Goal: Share content: Share content

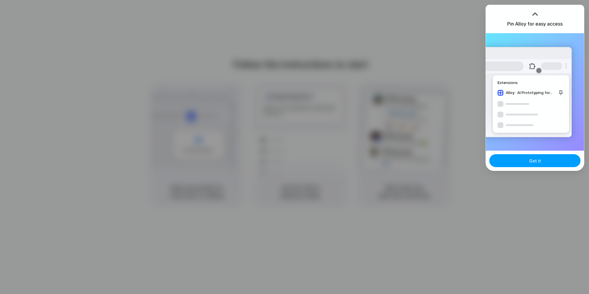
click at [542, 160] on button "Got it" at bounding box center [535, 160] width 91 height 13
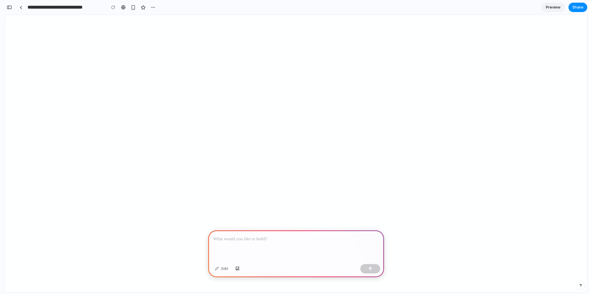
select select "****"
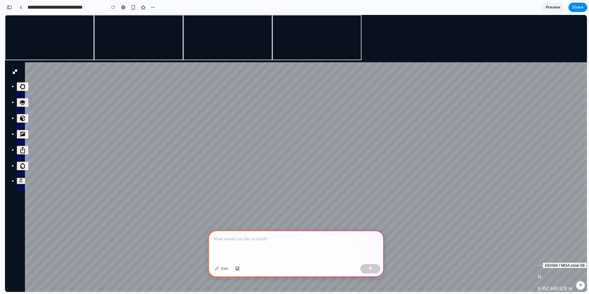
click at [229, 246] on div at bounding box center [296, 245] width 176 height 31
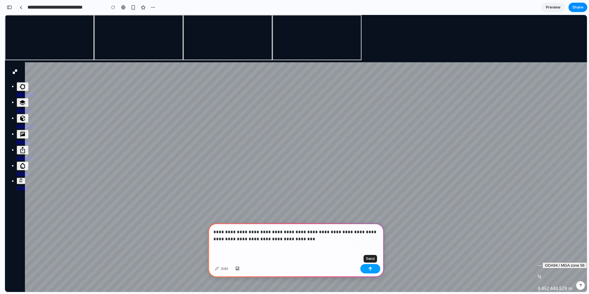
click at [369, 269] on div "button" at bounding box center [371, 268] width 4 height 4
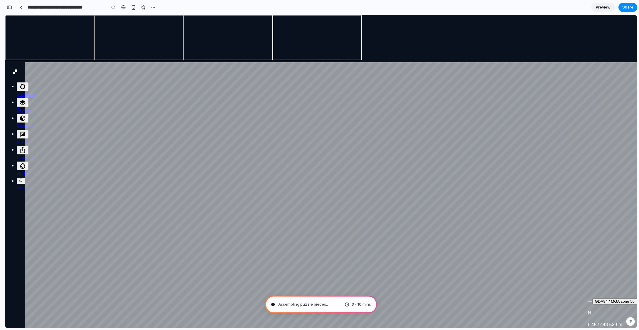
click at [19, 106] on icon "button" at bounding box center [22, 102] width 7 height 7
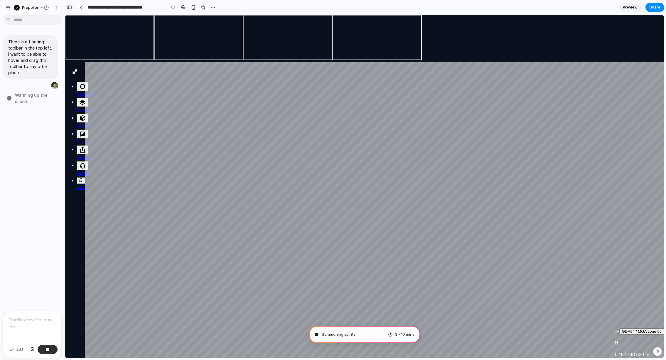
click at [69, 8] on div "button" at bounding box center [69, 7] width 5 height 4
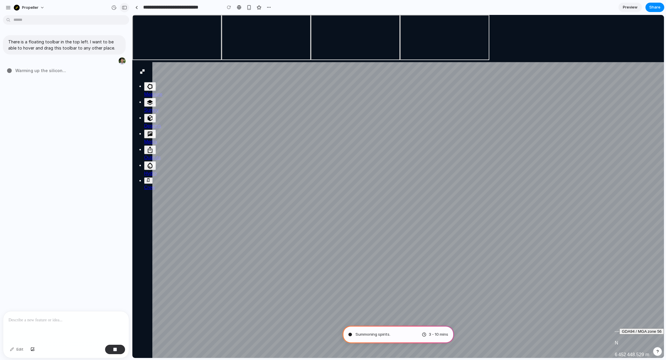
click at [121, 6] on button "button" at bounding box center [124, 7] width 9 height 9
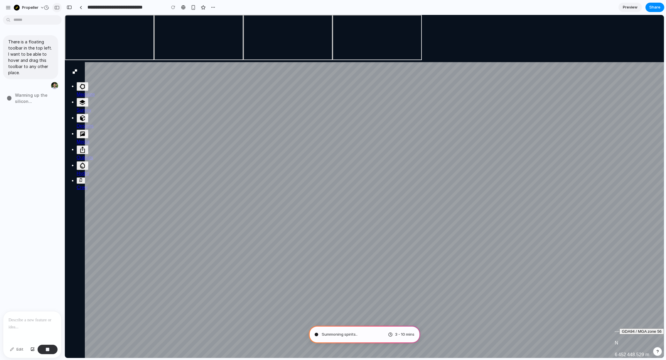
click at [55, 8] on div "button" at bounding box center [56, 8] width 5 height 4
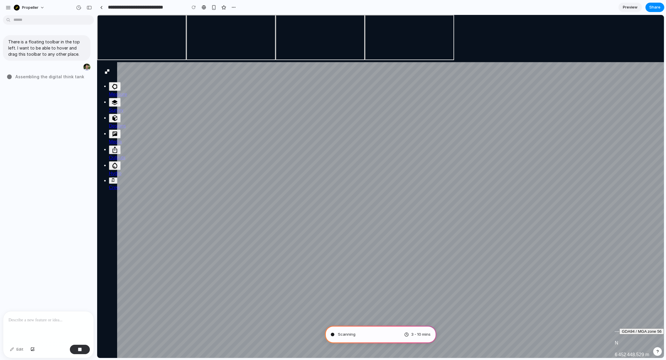
drag, startPoint x: 131, startPoint y: 30, endPoint x: 97, endPoint y: 37, distance: 35.4
click at [589, 7] on span "Share" at bounding box center [654, 7] width 11 height 6
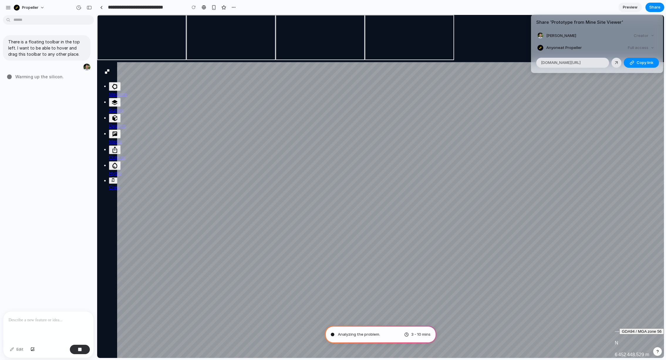
click at [503, 9] on div "Share ' Prototype from Mine Site Viewer ' [PERSON_NAME] Creator Anyone at Prope…" at bounding box center [333, 180] width 666 height 360
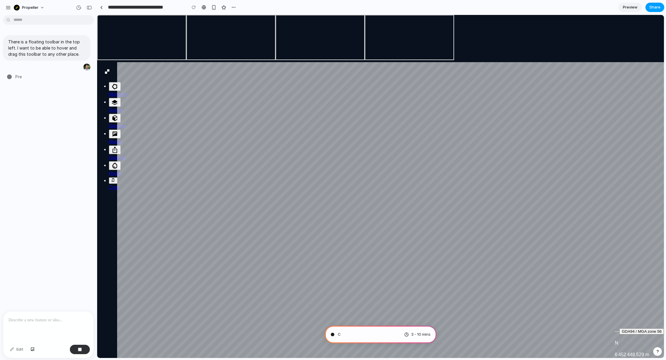
click at [589, 6] on span "Share" at bounding box center [654, 7] width 11 height 6
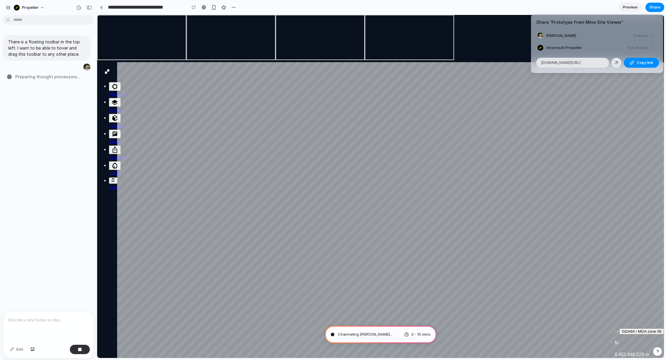
click at [589, 52] on div "Full access" at bounding box center [640, 48] width 31 height 8
click at [589, 50] on div "Full access" at bounding box center [640, 48] width 31 height 8
click at [589, 63] on button "Copy link" at bounding box center [641, 63] width 35 height 10
click at [589, 5] on div "Share ' Prototype from Mine Site Viewer ' [PERSON_NAME] Creator Anyone at Prope…" at bounding box center [333, 180] width 666 height 360
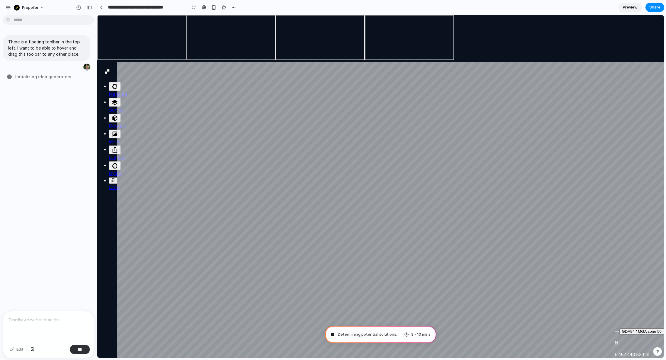
type input "**********"
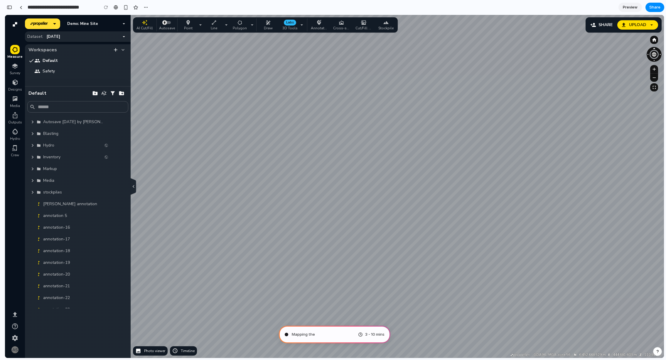
scroll to position [93, 0]
click at [9, 9] on div "button" at bounding box center [9, 7] width 5 height 4
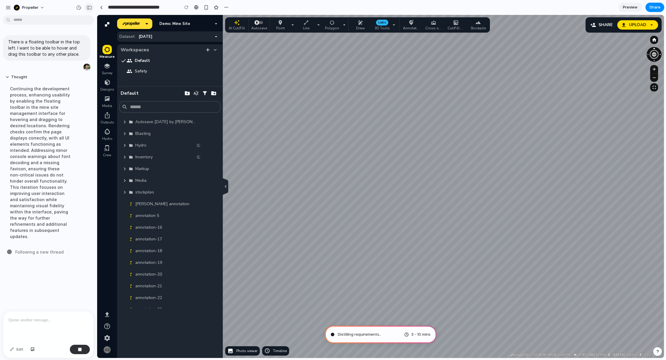
click at [88, 7] on div "button" at bounding box center [89, 8] width 5 height 4
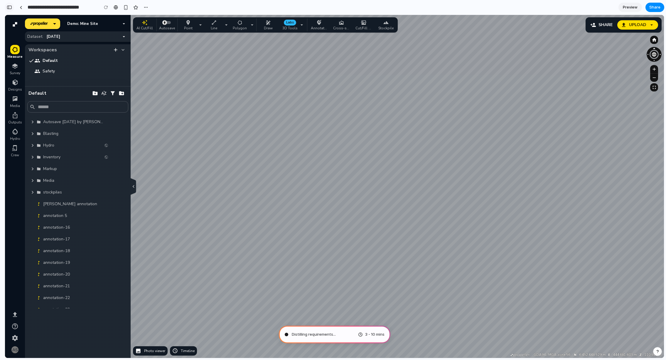
click at [10, 8] on div "button" at bounding box center [9, 7] width 5 height 4
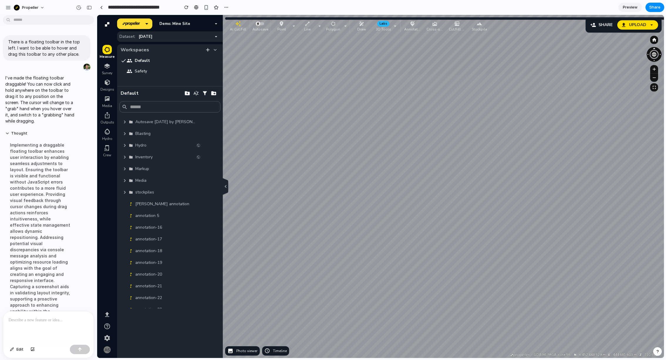
scroll to position [0, 0]
drag, startPoint x: 229, startPoint y: 23, endPoint x: 232, endPoint y: 28, distance: 6.1
click at [232, 28] on div "button" at bounding box center [241, 29] width 19 height 6
click at [589, 8] on span "Share" at bounding box center [654, 7] width 11 height 6
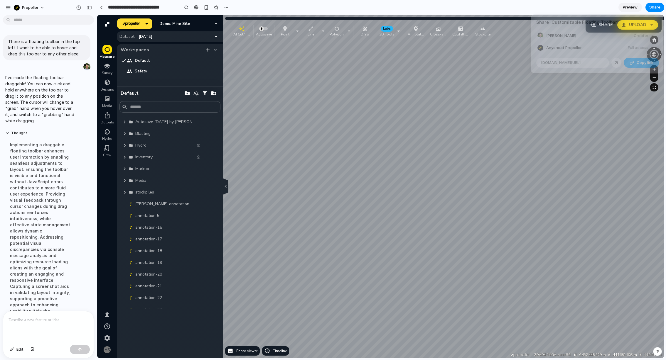
click at [589, 62] on span "Copy link" at bounding box center [644, 63] width 17 height 6
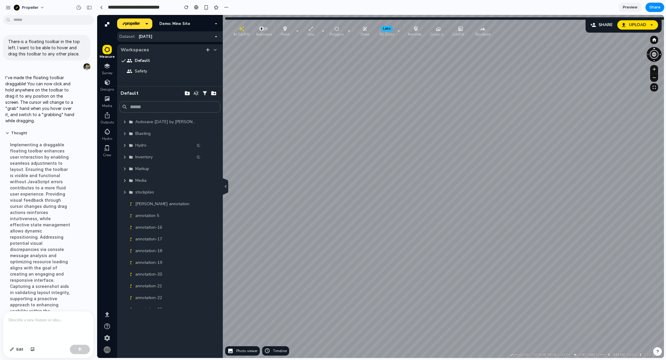
click at [6, 133] on div "Share ' Customizable Floating Toolbar ' [PERSON_NAME] Creator Anyone at Propell…" at bounding box center [333, 180] width 666 height 360
click at [7, 133] on button "Thought" at bounding box center [40, 133] width 70 height 5
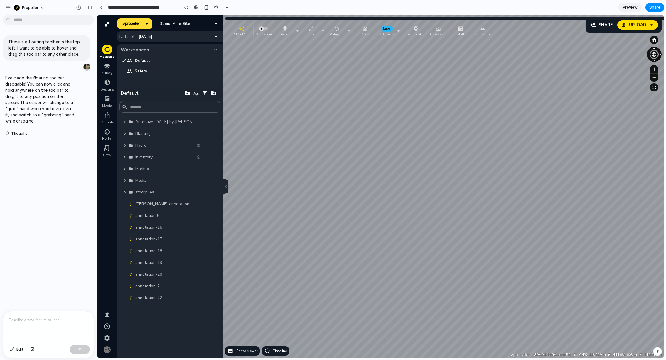
click at [28, 293] on p at bounding box center [49, 320] width 80 height 7
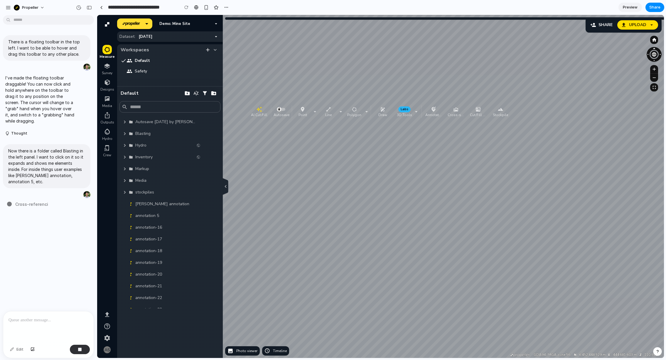
drag, startPoint x: 236, startPoint y: 30, endPoint x: 254, endPoint y: 111, distance: 82.6
click at [254, 111] on div "button" at bounding box center [259, 110] width 19 height 6
drag, startPoint x: 251, startPoint y: 113, endPoint x: 236, endPoint y: 36, distance: 77.8
click at [236, 36] on p "AI Cut/Fill" at bounding box center [244, 38] width 16 height 5
drag, startPoint x: 234, startPoint y: 36, endPoint x: 346, endPoint y: 180, distance: 182.3
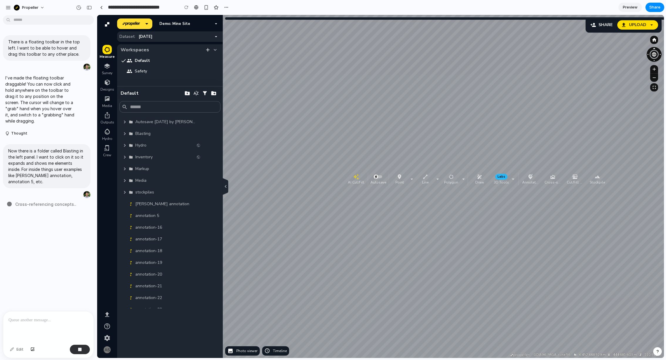
click at [346, 180] on button "AI Cut/Fill" at bounding box center [355, 179] width 21 height 13
drag, startPoint x: 346, startPoint y: 177, endPoint x: 236, endPoint y: 36, distance: 179.2
click at [236, 36] on button "AI Cut/Fill" at bounding box center [245, 37] width 21 height 13
drag, startPoint x: 237, startPoint y: 36, endPoint x: 234, endPoint y: 30, distance: 7.1
click at [234, 30] on div "button" at bounding box center [243, 29] width 19 height 6
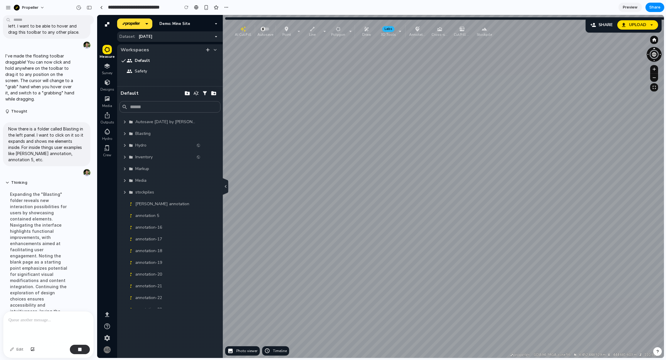
scroll to position [48, 0]
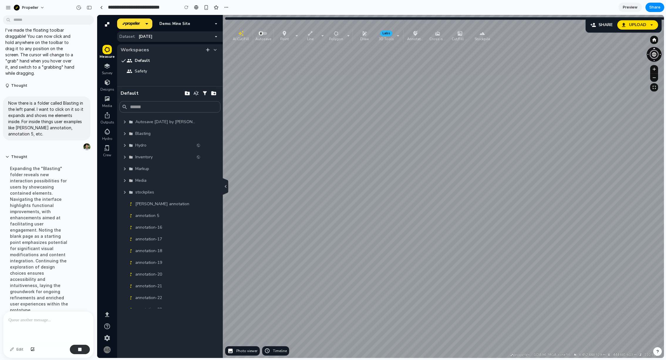
drag, startPoint x: 235, startPoint y: 28, endPoint x: 233, endPoint y: 33, distance: 6.2
click at [233, 33] on div "button" at bounding box center [241, 34] width 19 height 6
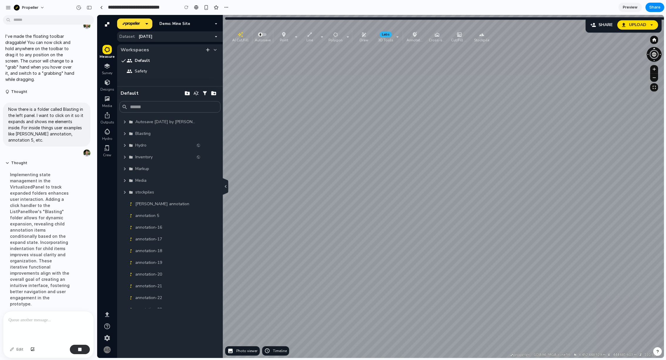
click at [138, 134] on span "Blasting" at bounding box center [142, 134] width 15 height 6
click at [125, 135] on icon "button" at bounding box center [125, 134] width 6 height 6
drag, startPoint x: 231, startPoint y: 37, endPoint x: 165, endPoint y: 192, distance: 168.6
click at [234, 34] on div "button" at bounding box center [243, 32] width 19 height 6
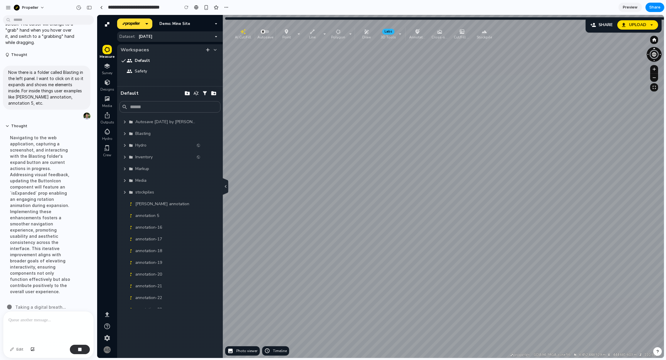
scroll to position [0, 0]
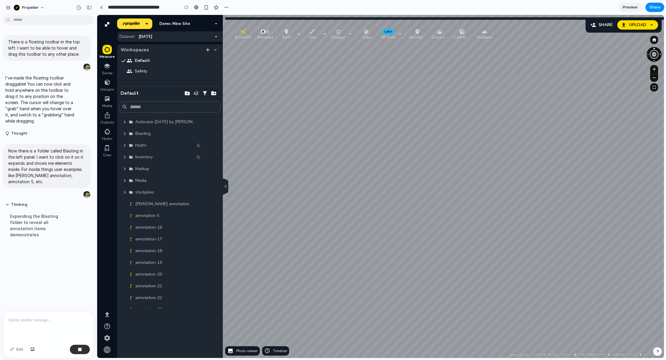
click at [125, 134] on icon "button" at bounding box center [125, 133] width 2 height 3
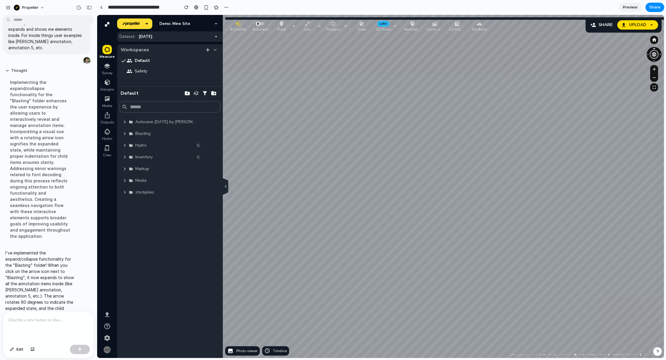
click at [123, 134] on icon "button" at bounding box center [125, 134] width 6 height 6
click at [125, 135] on icon "button" at bounding box center [125, 134] width 6 height 6
click at [132, 135] on icon at bounding box center [131, 133] width 4 height 3
click at [124, 135] on icon "button" at bounding box center [125, 134] width 6 height 6
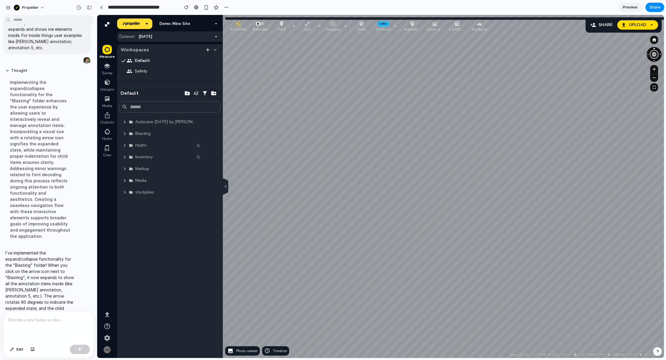
click at [124, 135] on icon "button" at bounding box center [125, 134] width 6 height 6
click at [47, 293] on p at bounding box center [49, 320] width 80 height 7
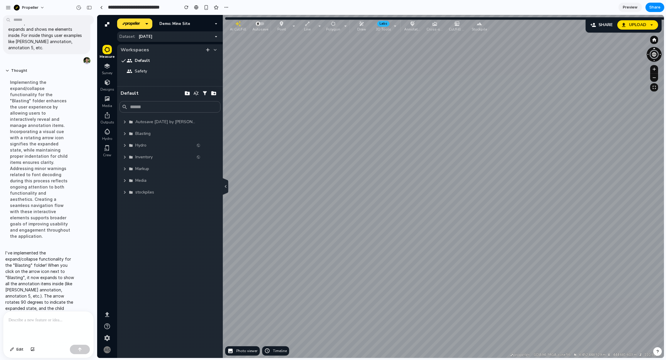
click at [123, 133] on icon "button" at bounding box center [125, 134] width 6 height 6
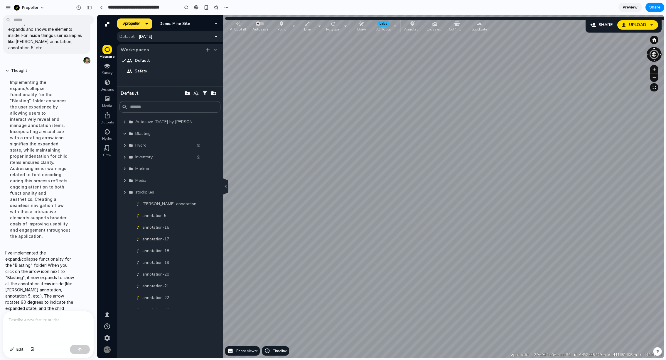
click at [124, 136] on icon "button" at bounding box center [125, 134] width 6 height 6
click at [124, 132] on icon "button" at bounding box center [125, 134] width 6 height 6
click at [17, 293] on div at bounding box center [48, 327] width 90 height 31
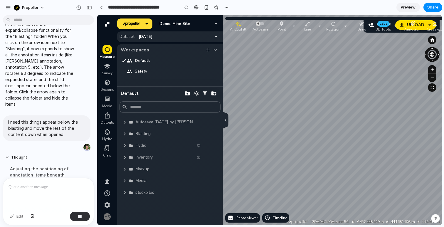
scroll to position [194, 0]
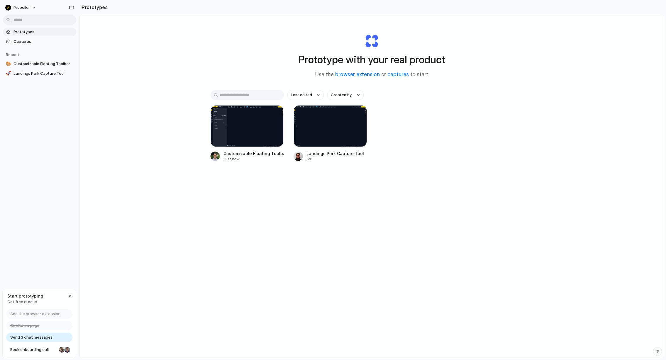
click at [473, 118] on div "Customizable Floating Toolbar Just now Landings Park Capture Tool 6d" at bounding box center [371, 133] width 323 height 57
